Goal: Task Accomplishment & Management: Manage account settings

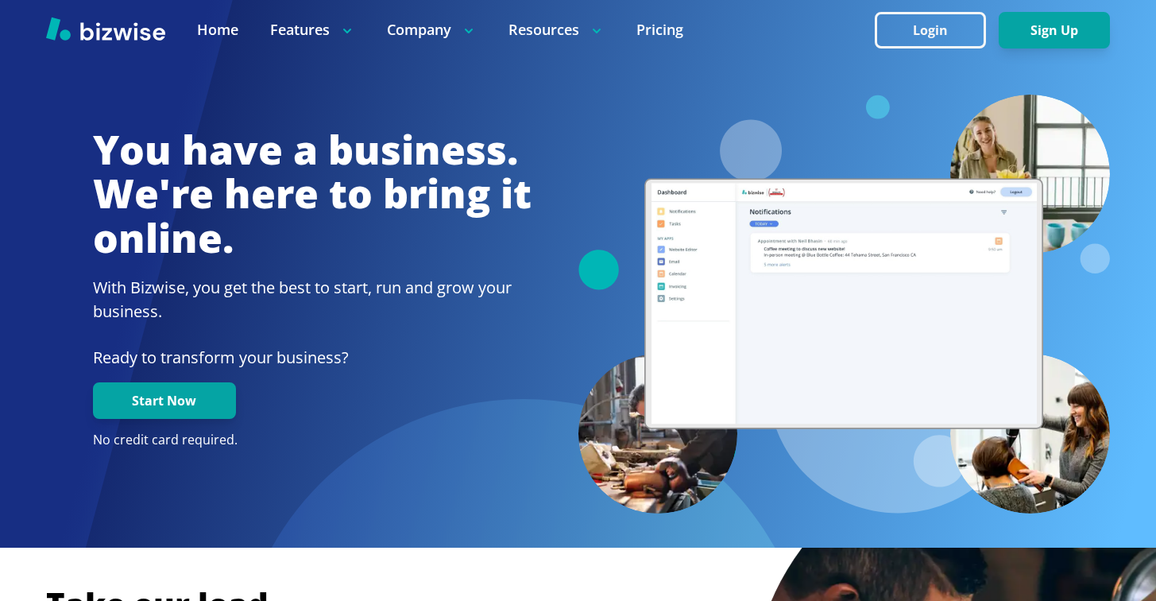
click at [973, 33] on button "Login" at bounding box center [930, 30] width 111 height 37
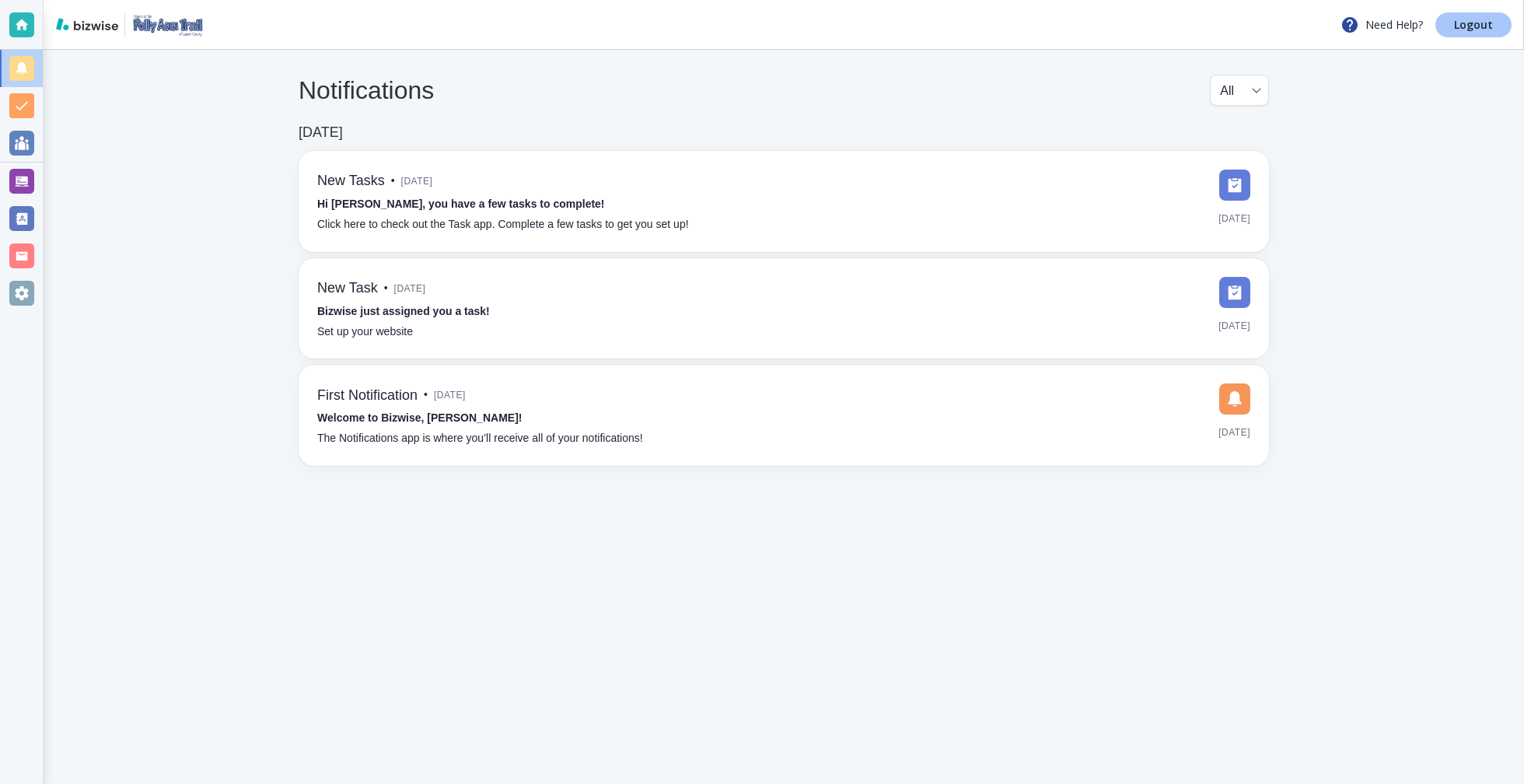
click at [1465, 28] on p "Logout" at bounding box center [1474, 24] width 39 height 11
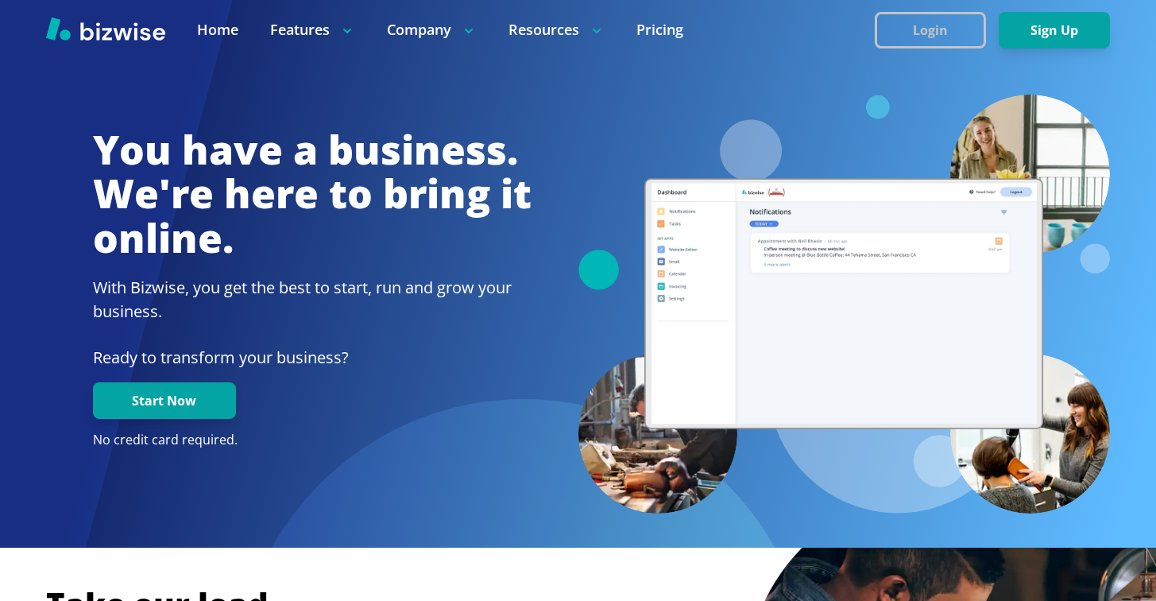
click at [918, 39] on button "Login" at bounding box center [930, 30] width 111 height 37
